Goal: Information Seeking & Learning: Learn about a topic

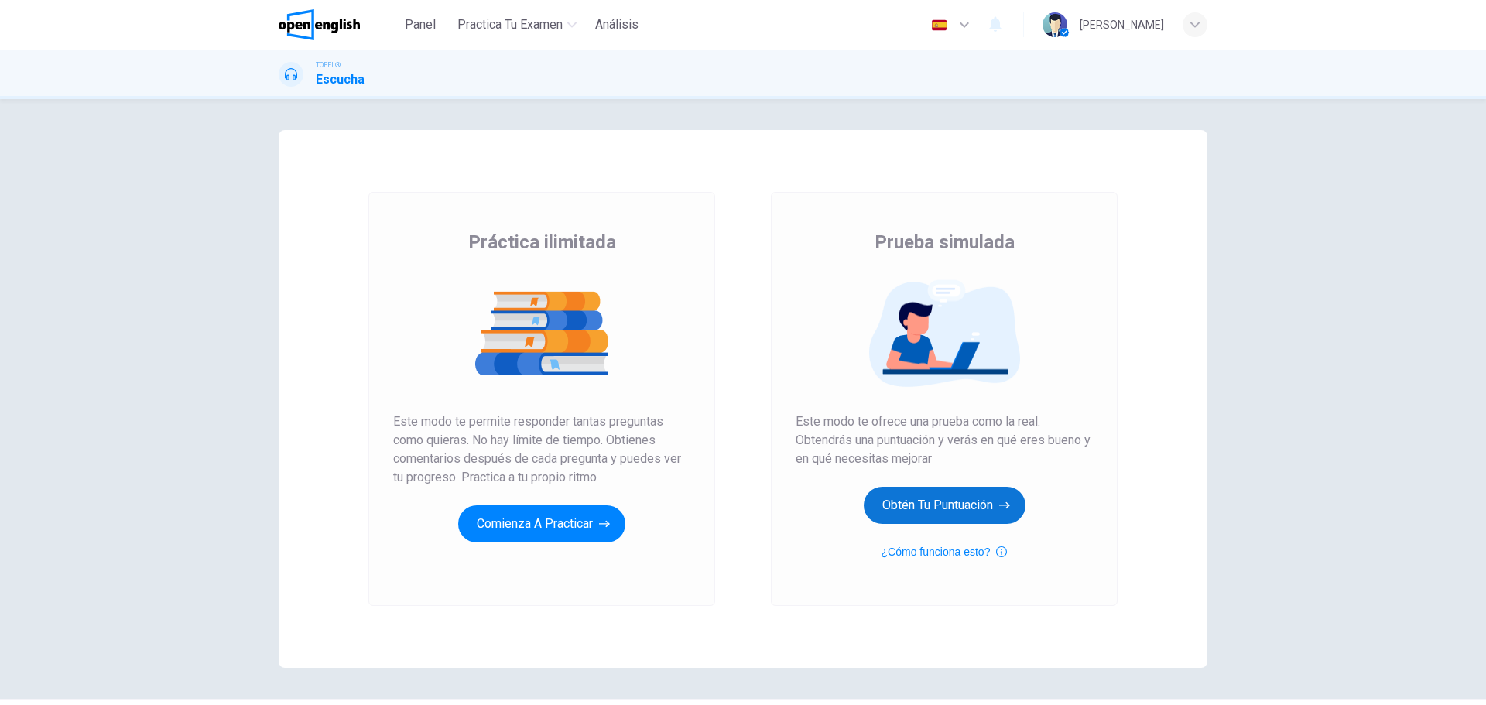
click at [918, 505] on button "Obtén tu puntuación" at bounding box center [945, 505] width 162 height 37
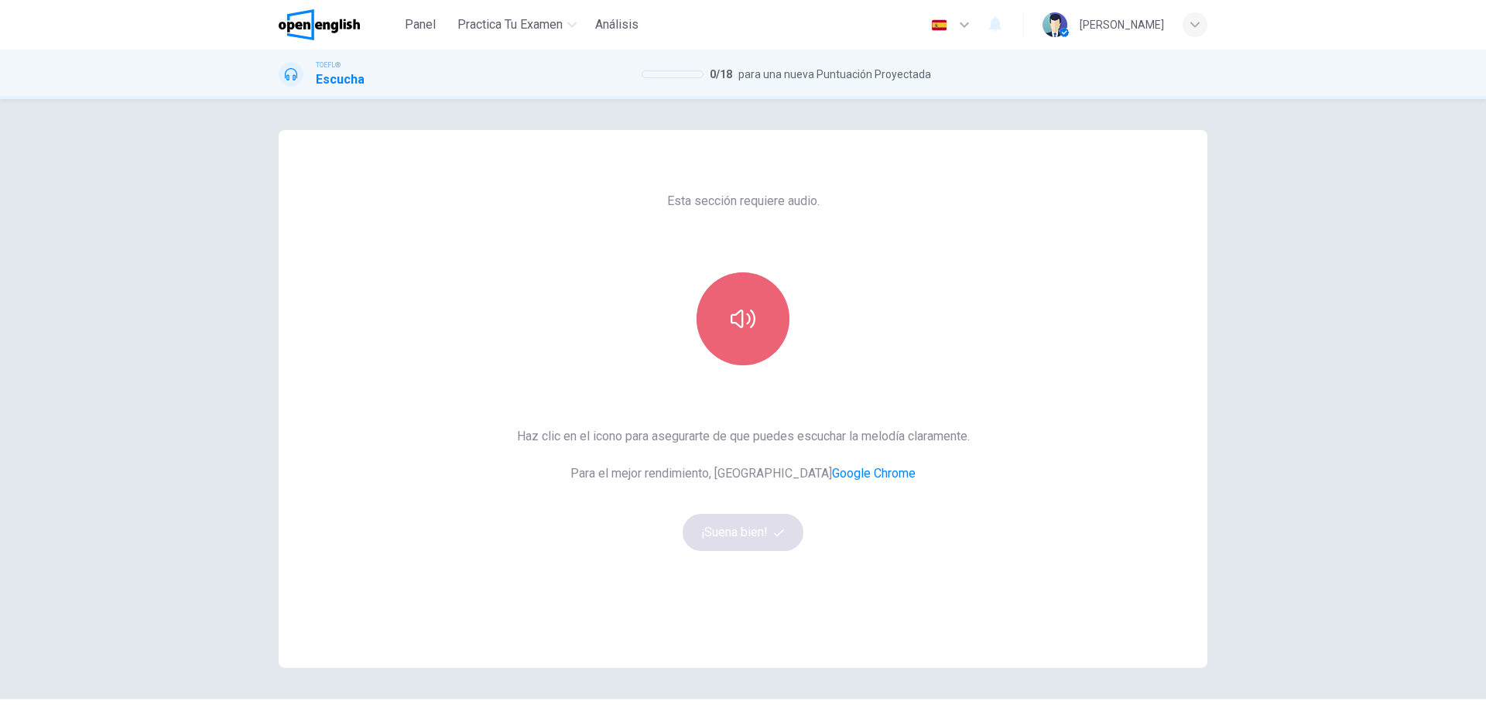
click at [736, 320] on icon "button" at bounding box center [743, 318] width 25 height 25
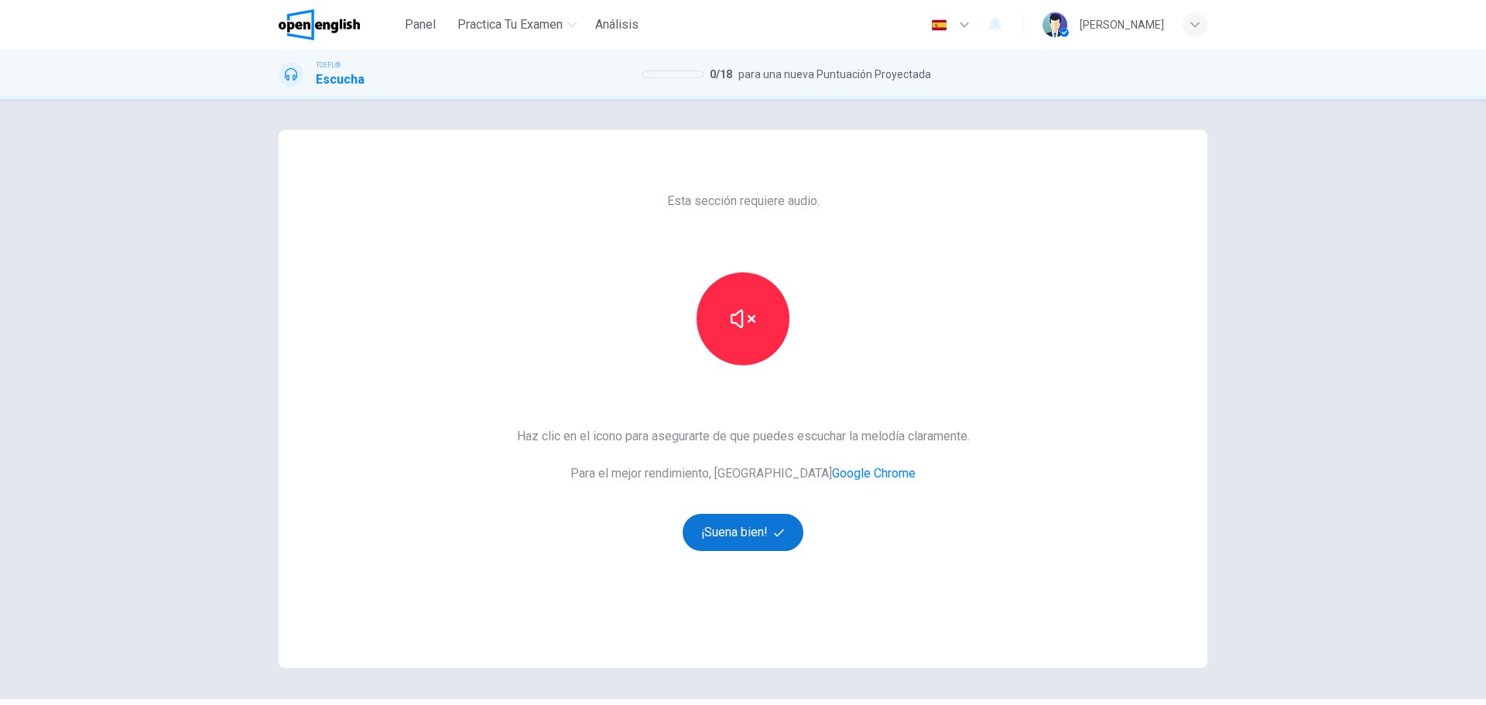
click at [795, 522] on button "¡Suena bien!" at bounding box center [743, 532] width 121 height 37
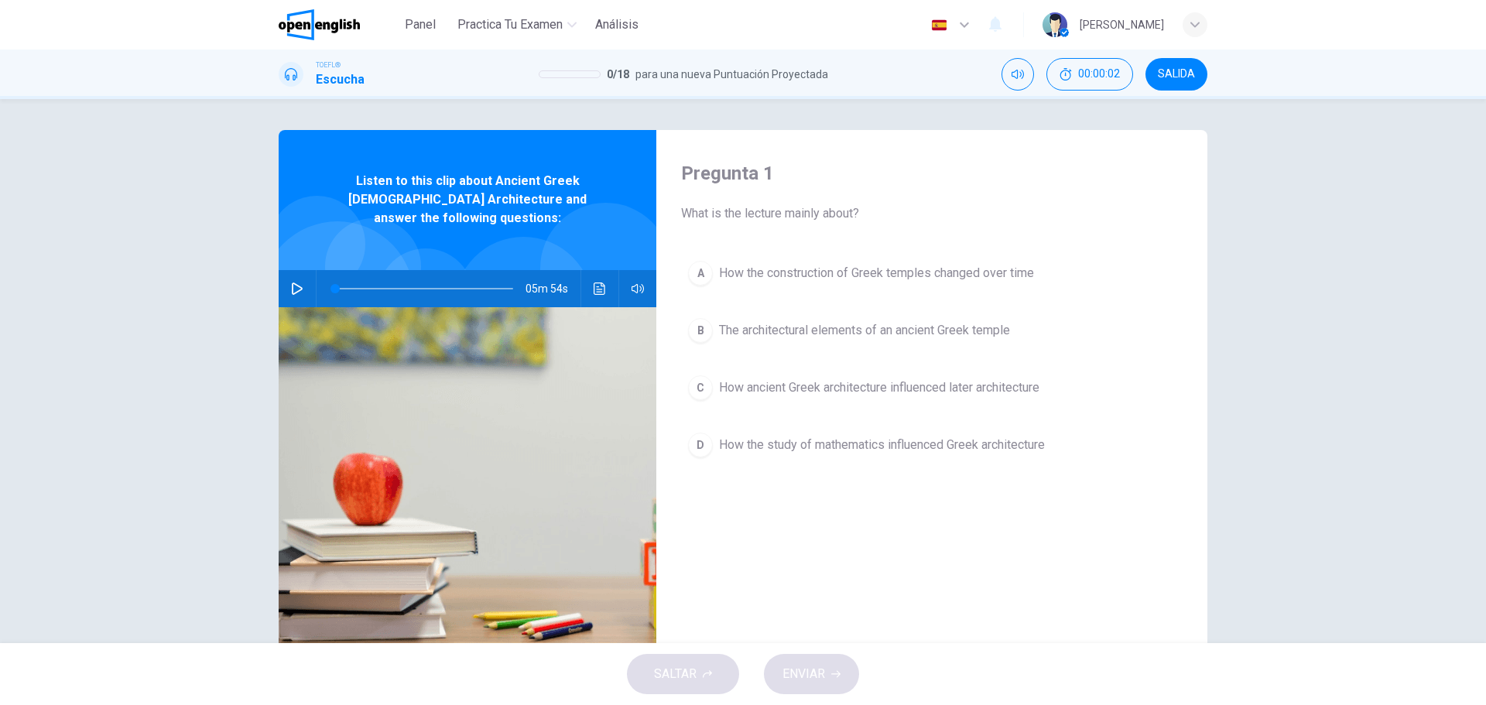
click at [298, 282] on icon "button" at bounding box center [297, 288] width 12 height 12
click at [587, 277] on button "Haz clic para ver la transcripción del audio" at bounding box center [599, 288] width 25 height 37
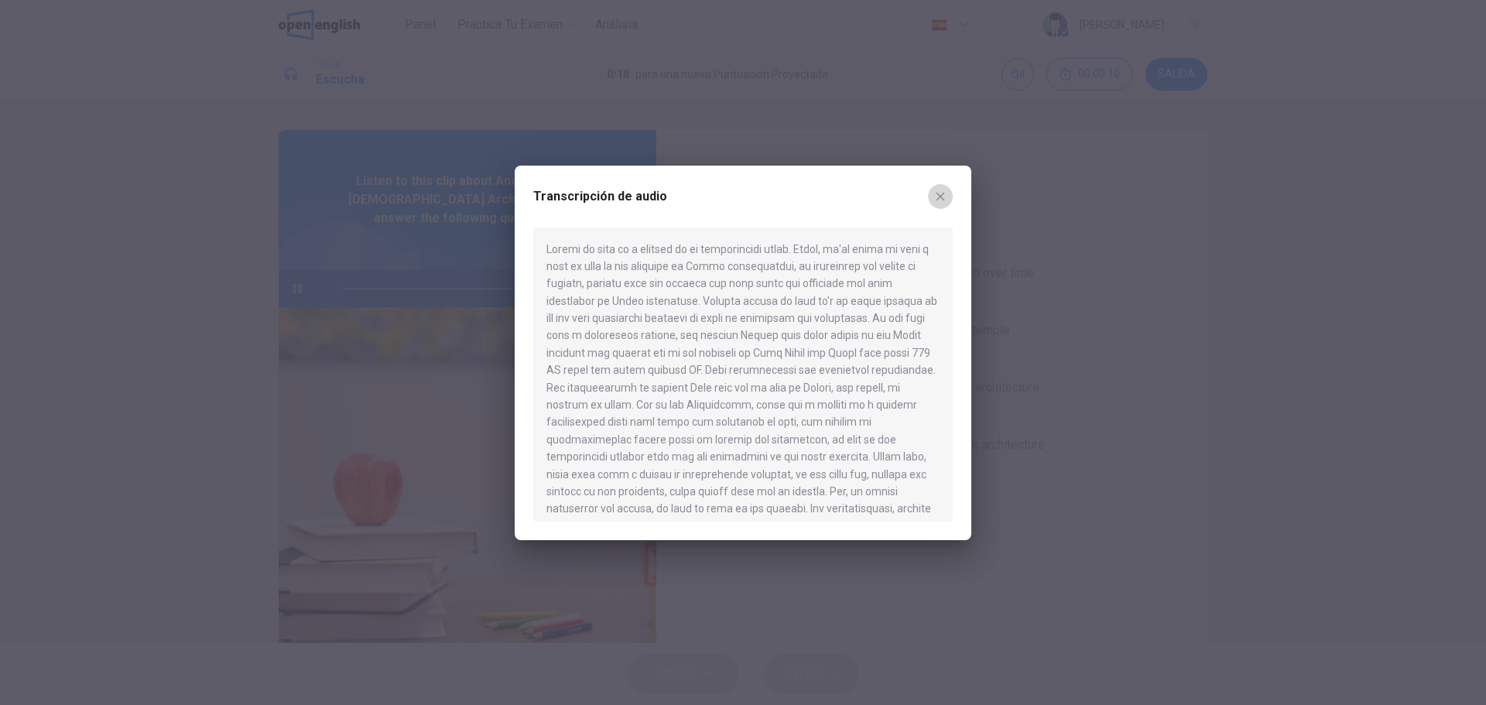
click at [938, 194] on icon "button" at bounding box center [940, 196] width 9 height 9
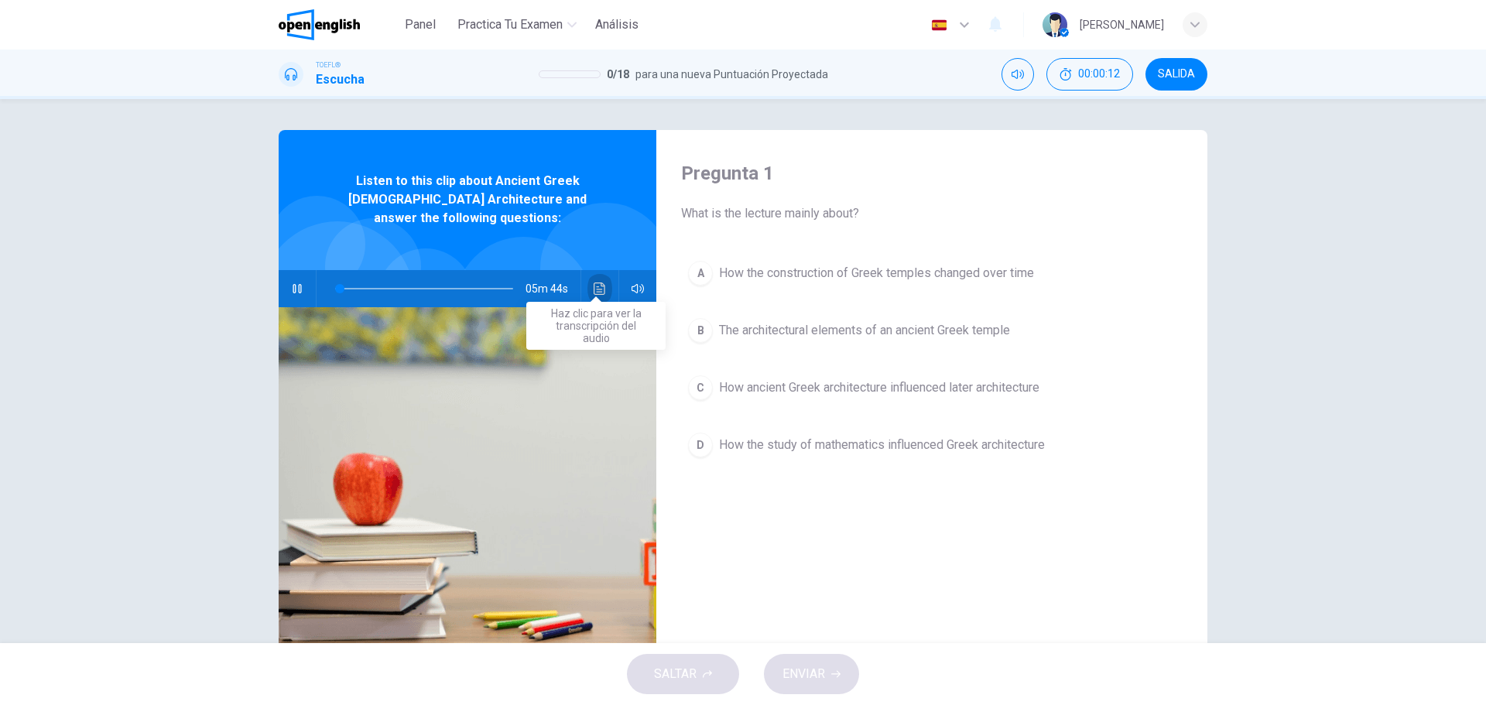
click at [589, 270] on button "Haz clic para ver la transcripción del audio" at bounding box center [599, 288] width 25 height 37
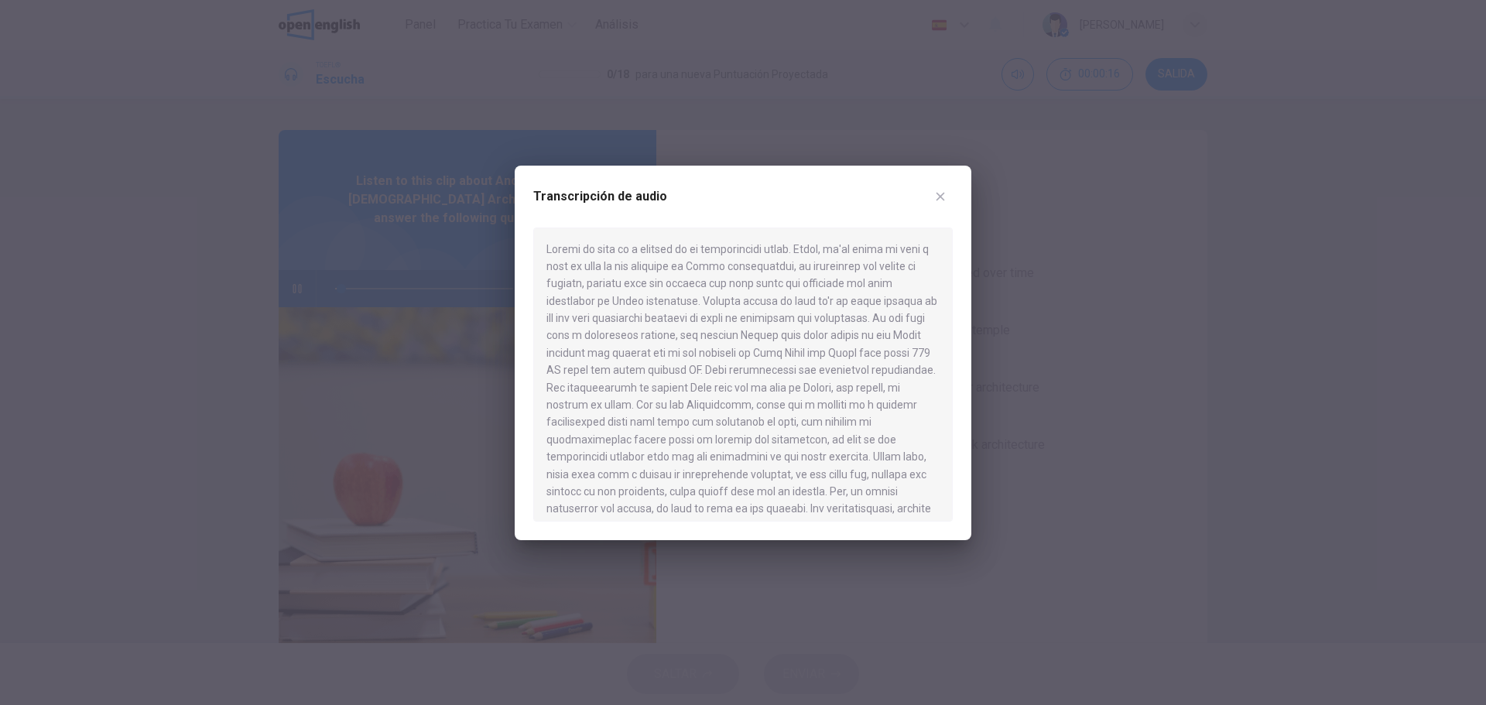
click at [948, 193] on button "button" at bounding box center [940, 196] width 25 height 25
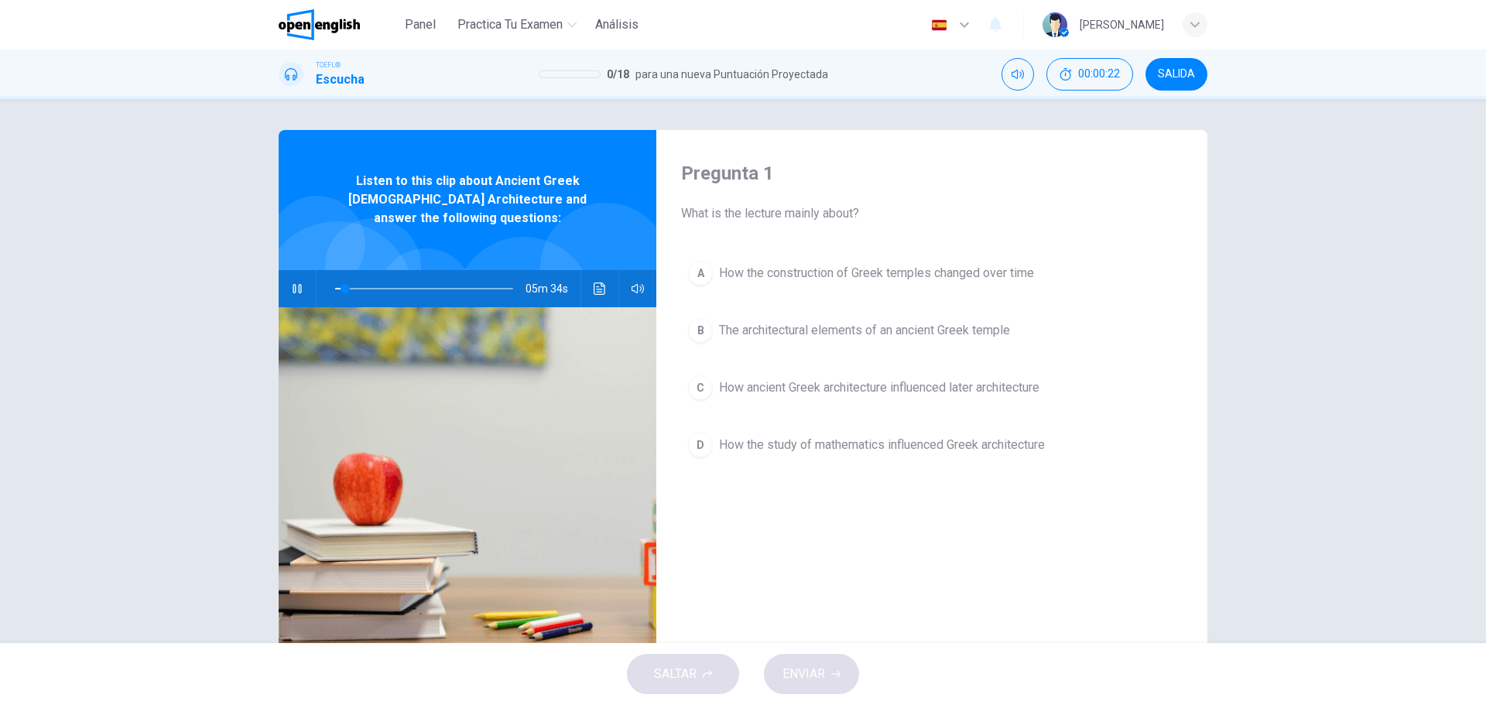
click at [695, 262] on div "A" at bounding box center [700, 273] width 25 height 25
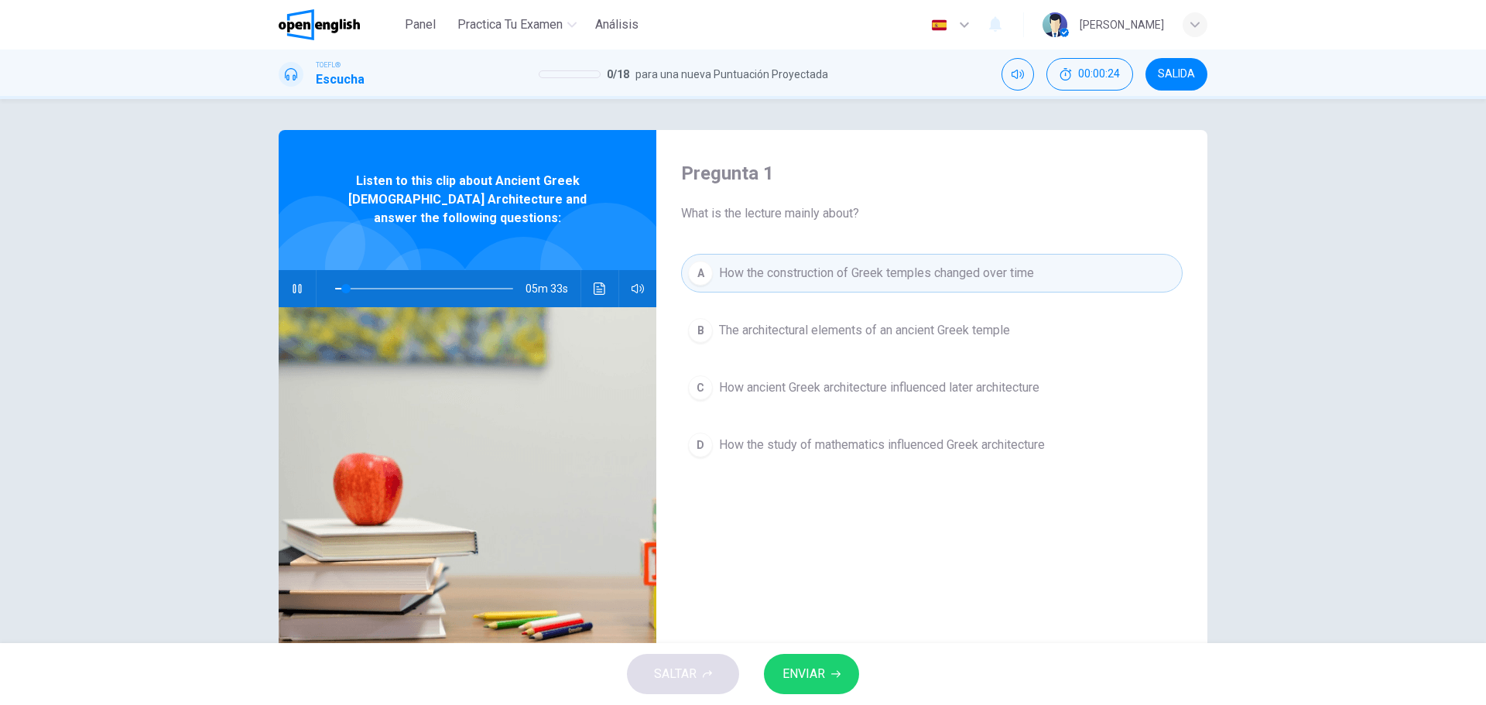
click at [789, 660] on button "ENVIAR" at bounding box center [811, 674] width 95 height 40
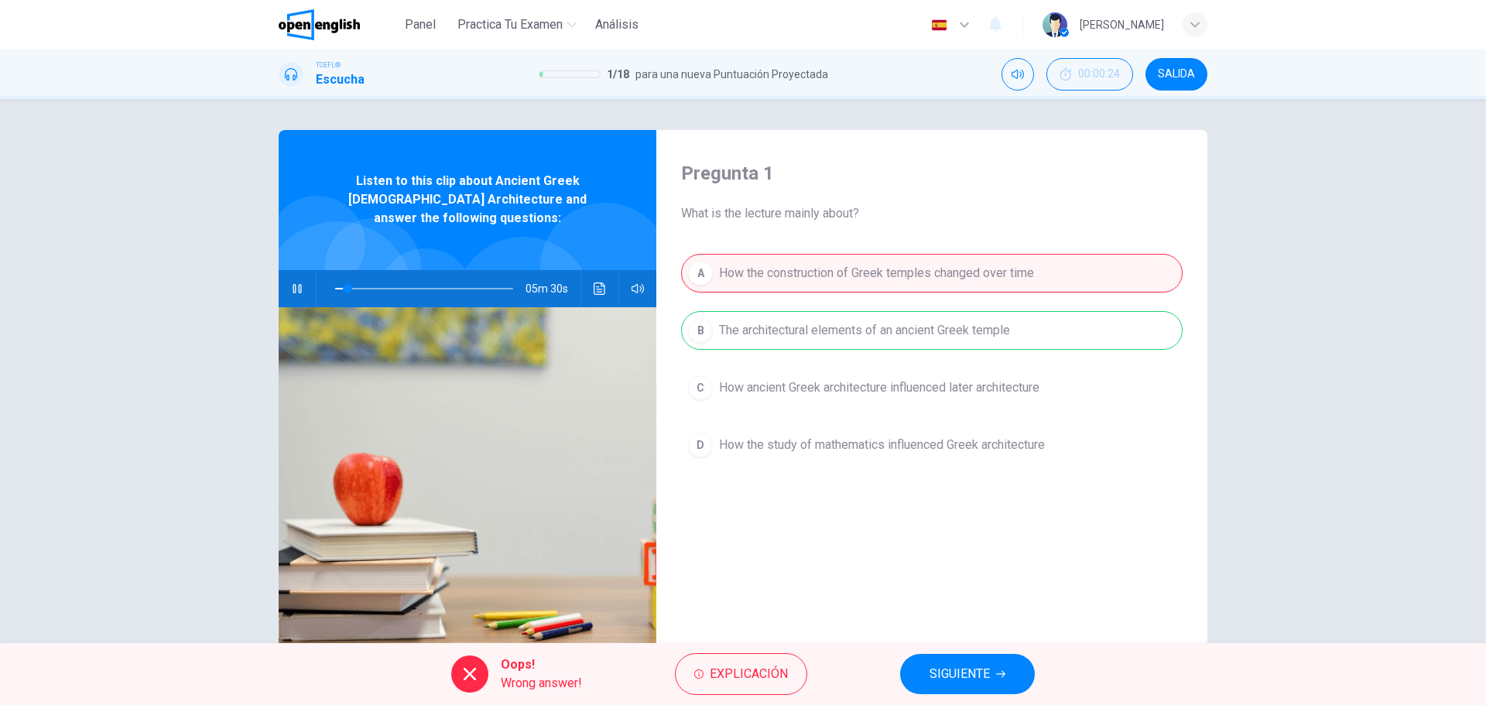
click at [953, 669] on span "SIGUIENTE" at bounding box center [959, 674] width 60 height 22
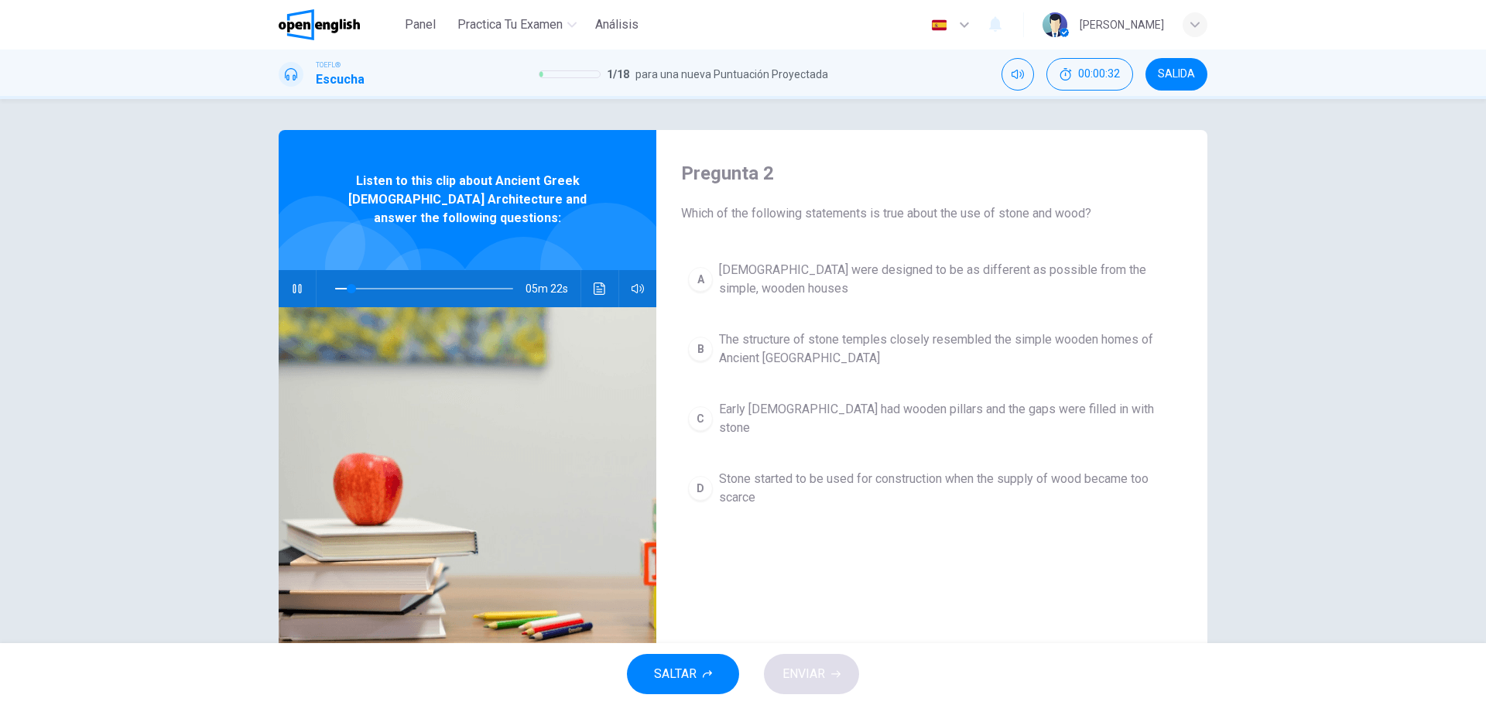
type input "*"
click at [1171, 88] on button "SALIDA" at bounding box center [1176, 74] width 62 height 33
